Goal: Information Seeking & Learning: Find specific fact

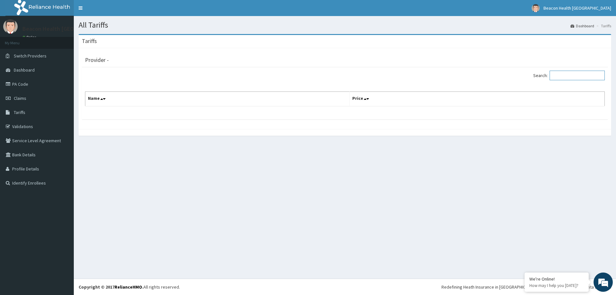
click at [561, 75] on input "Search:" at bounding box center [577, 76] width 55 height 10
click at [102, 97] on icon at bounding box center [102, 99] width 3 height 4
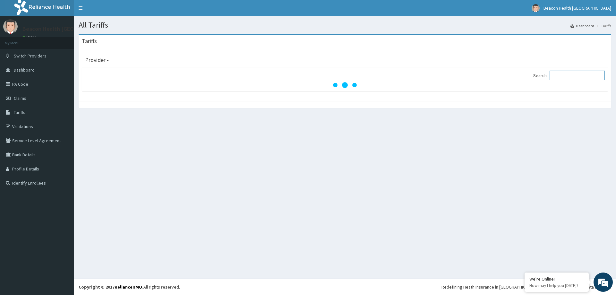
click at [566, 76] on input "Search:" at bounding box center [577, 76] width 55 height 10
click at [570, 77] on input "Search:" at bounding box center [577, 76] width 55 height 10
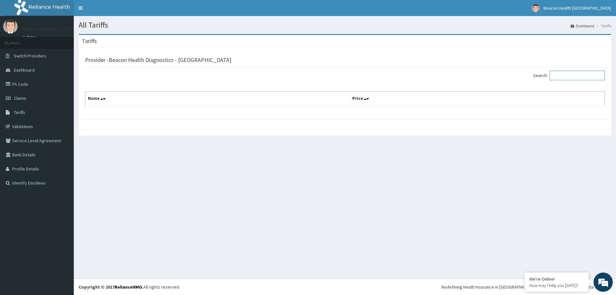
click at [567, 77] on input "Search:" at bounding box center [577, 76] width 55 height 10
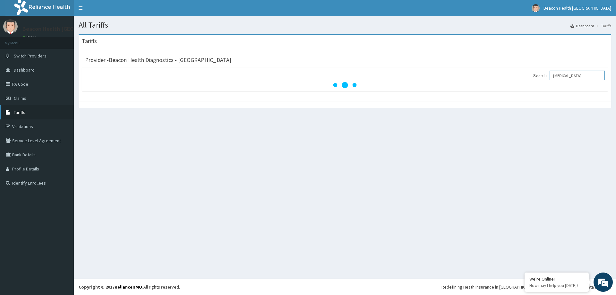
type input "chest x-ray"
click at [22, 113] on span "Tariffs" at bounding box center [20, 112] width 12 height 6
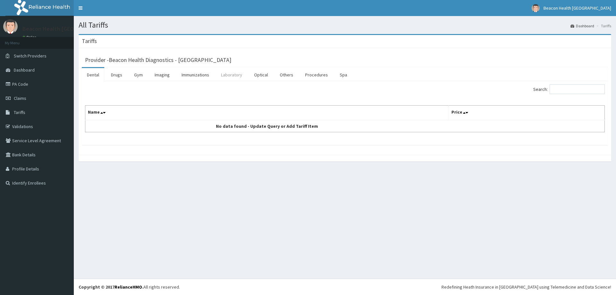
click at [233, 76] on link "Laboratory" at bounding box center [231, 74] width 31 height 13
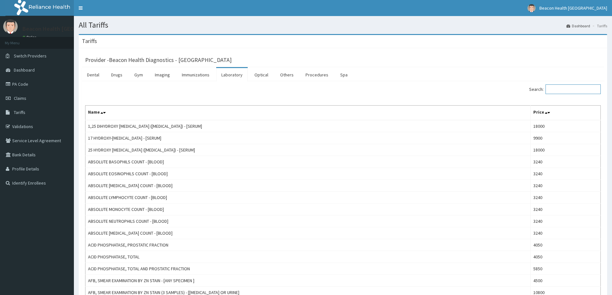
click at [572, 90] on input "Search:" at bounding box center [572, 89] width 55 height 10
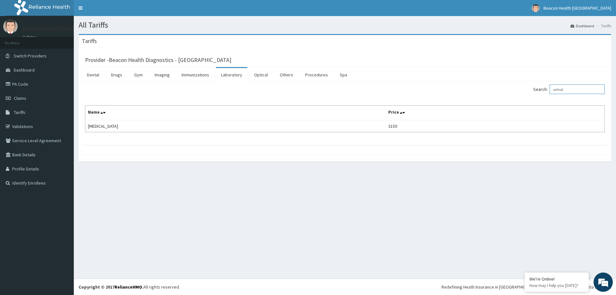
drag, startPoint x: 561, startPoint y: 91, endPoint x: 553, endPoint y: 90, distance: 8.1
click at [553, 90] on label "Search: urinal" at bounding box center [570, 89] width 72 height 10
type input "r"
drag, startPoint x: 564, startPoint y: 89, endPoint x: 558, endPoint y: 89, distance: 5.8
click at [558, 89] on input "liver" at bounding box center [577, 89] width 55 height 10
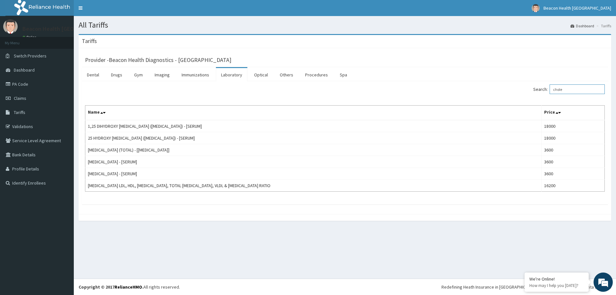
drag, startPoint x: 566, startPoint y: 91, endPoint x: 557, endPoint y: 92, distance: 8.7
click at [557, 92] on input "chole" at bounding box center [577, 89] width 55 height 10
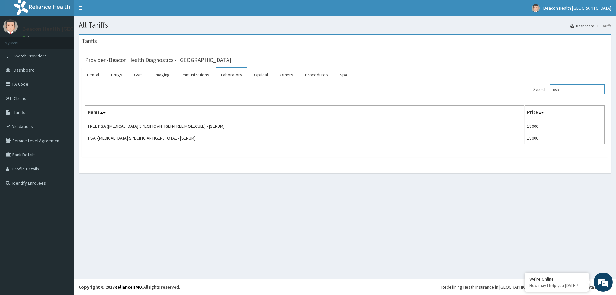
drag, startPoint x: 571, startPoint y: 90, endPoint x: 551, endPoint y: 89, distance: 19.9
click at [551, 89] on label "Search: psa" at bounding box center [570, 89] width 72 height 10
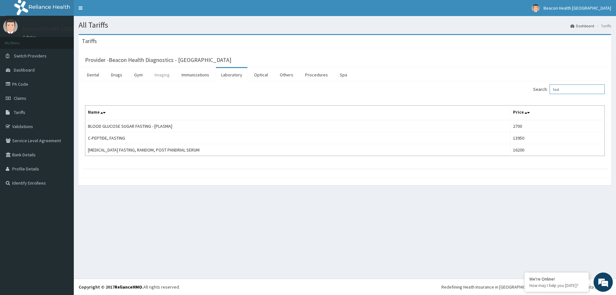
type input "fast"
click at [165, 75] on link "Imaging" at bounding box center [162, 74] width 25 height 13
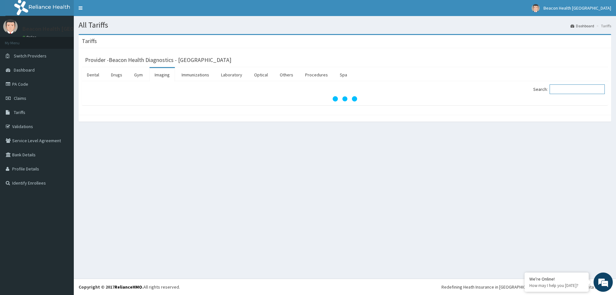
click at [565, 90] on input "Search:" at bounding box center [577, 89] width 55 height 10
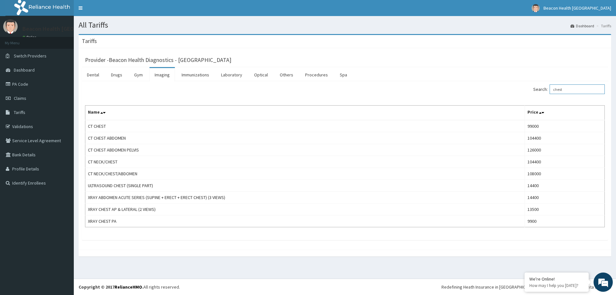
drag, startPoint x: 570, startPoint y: 92, endPoint x: 555, endPoint y: 90, distance: 14.9
click at [555, 90] on label "Search: chest" at bounding box center [570, 89] width 72 height 10
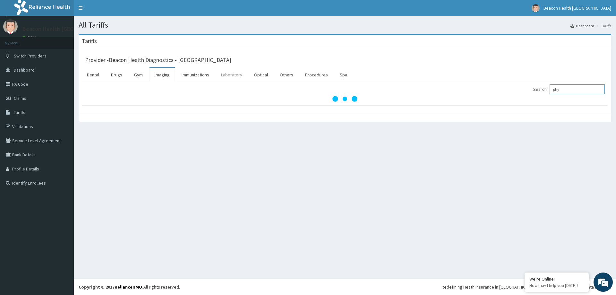
type input "phy"
click at [231, 77] on link "Laboratory" at bounding box center [231, 74] width 31 height 13
click at [284, 76] on link "Others" at bounding box center [287, 74] width 24 height 13
click at [559, 89] on input "Search:" at bounding box center [577, 89] width 55 height 10
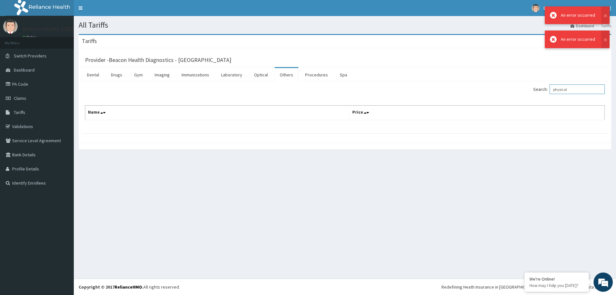
drag, startPoint x: 574, startPoint y: 91, endPoint x: 558, endPoint y: 91, distance: 16.1
click at [558, 91] on input "physical" at bounding box center [577, 89] width 55 height 10
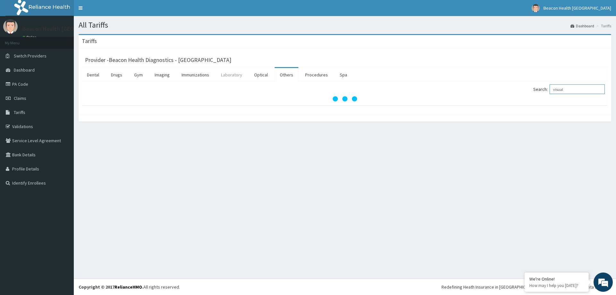
type input "visual"
click at [234, 75] on link "Laboratory" at bounding box center [231, 74] width 31 height 13
click at [562, 89] on input "Search:" at bounding box center [577, 89] width 55 height 10
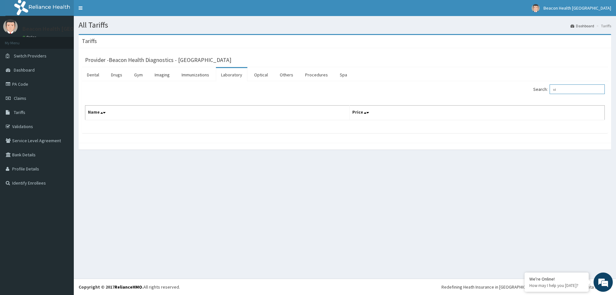
type input "v"
